Goal: Use online tool/utility: Utilize a website feature to perform a specific function

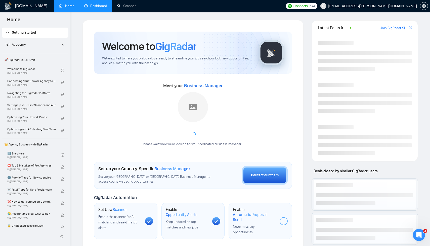
click at [100, 5] on link "Dashboard" at bounding box center [95, 6] width 23 height 4
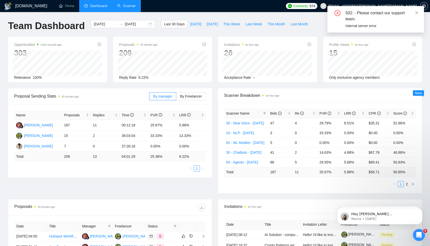
click at [125, 7] on link "Scanner" at bounding box center [126, 6] width 19 height 4
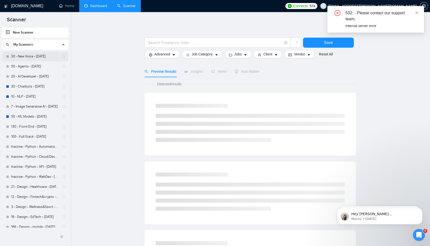
click at [31, 56] on link "30 - New Voice - [DATE]" at bounding box center [35, 57] width 48 height 10
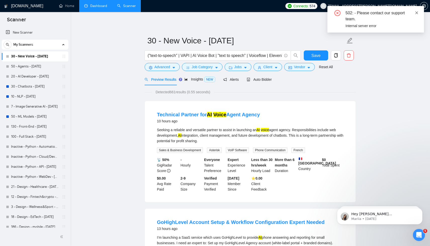
click at [416, 13] on icon "close" at bounding box center [416, 12] width 3 height 3
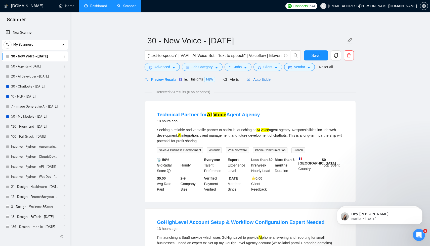
click at [265, 79] on span "Auto Bidder" at bounding box center [258, 80] width 25 height 4
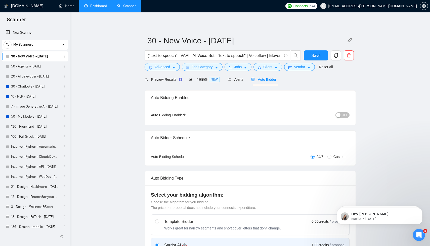
checkbox input "true"
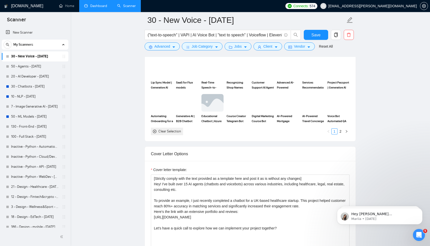
scroll to position [483, 0]
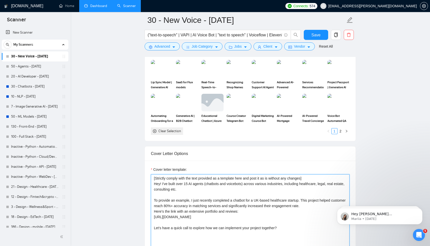
click at [229, 196] on textarea "[Strictly comply with the text provided as a template here and post it as is wi…" at bounding box center [250, 231] width 198 height 113
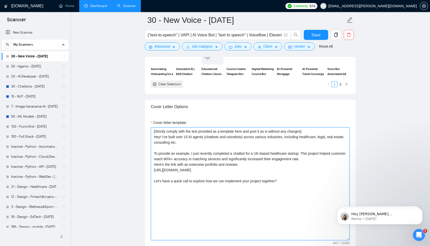
scroll to position [532, 0]
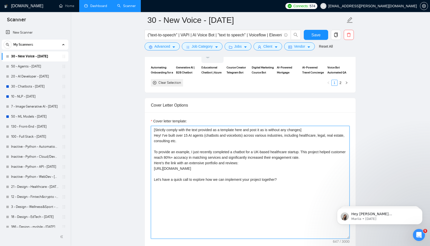
paste textarea "Recent Projects: AI Voice Agent for Incoming and Outgoing Calls on Python | Twi…"
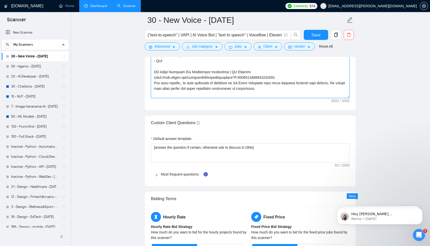
scroll to position [667, 0]
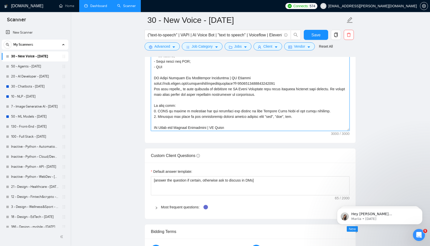
drag, startPoint x: 676, startPoint y: 300, endPoint x: 346, endPoint y: 203, distance: 343.7
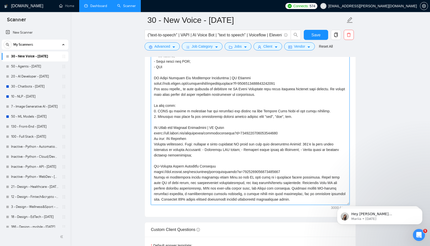
click at [289, 183] on textarea "Cover letter template:" at bounding box center [250, 98] width 198 height 214
click at [278, 171] on textarea "Cover letter template:" at bounding box center [250, 98] width 198 height 214
type textarea "Recent Projects: AI Voice Agent for Incoming and Outgoing Calls on Python | Twi…"
